Goal: Complete application form: Complete application form

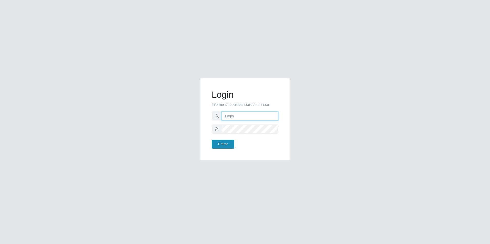
type input "[EMAIL_ADDRESS][DOMAIN_NAME]"
click at [225, 145] on button "Entrar" at bounding box center [223, 144] width 23 height 9
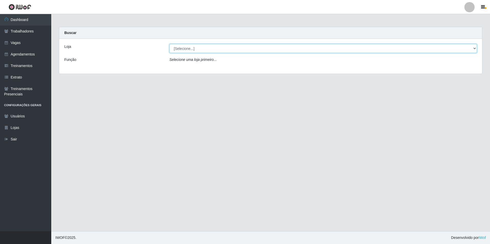
click at [187, 48] on select "[Selecione...] [GEOGRAPHIC_DATA] - [GEOGRAPHIC_DATA] - [GEOGRAPHIC_DATA] - [GEO…" at bounding box center [322, 48] width 307 height 9
select select "506"
click at [169, 44] on select "[Selecione...] [GEOGRAPHIC_DATA] - [GEOGRAPHIC_DATA] - [GEOGRAPHIC_DATA] - [GEO…" at bounding box center [322, 48] width 307 height 9
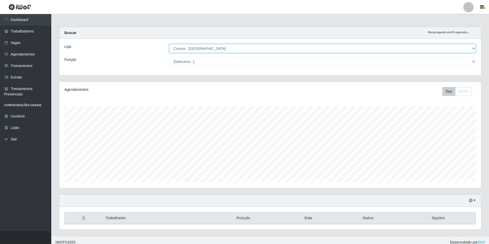
scroll to position [106, 421]
click at [201, 59] on select "[Selecione...] Embalador Embalador + Embalador ++ Repositor Repositor + Reposit…" at bounding box center [322, 61] width 306 height 9
click at [169, 57] on select "[Selecione...] Embalador Embalador + Embalador ++ Repositor Repositor + Reposit…" at bounding box center [322, 61] width 306 height 9
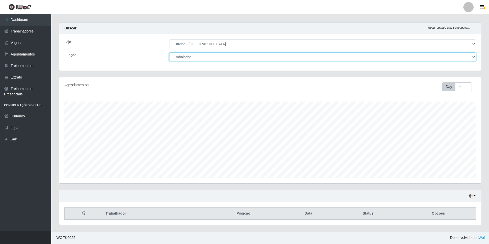
click at [195, 55] on select "[Selecione...] Embalador Embalador + Embalador ++ Repositor Repositor + Reposit…" at bounding box center [322, 57] width 306 height 9
click at [169, 53] on select "[Selecione...] Embalador Embalador + Embalador ++ Repositor Repositor + Reposit…" at bounding box center [322, 57] width 306 height 9
click at [252, 60] on select "[Selecione...] Embalador Embalador + Embalador ++ Repositor Repositor + Reposit…" at bounding box center [322, 57] width 306 height 9
select select "1"
click at [169, 53] on select "[Selecione...] Embalador Embalador + Embalador ++ Repositor Repositor + Reposit…" at bounding box center [322, 57] width 306 height 9
